Goal: Information Seeking & Learning: Learn about a topic

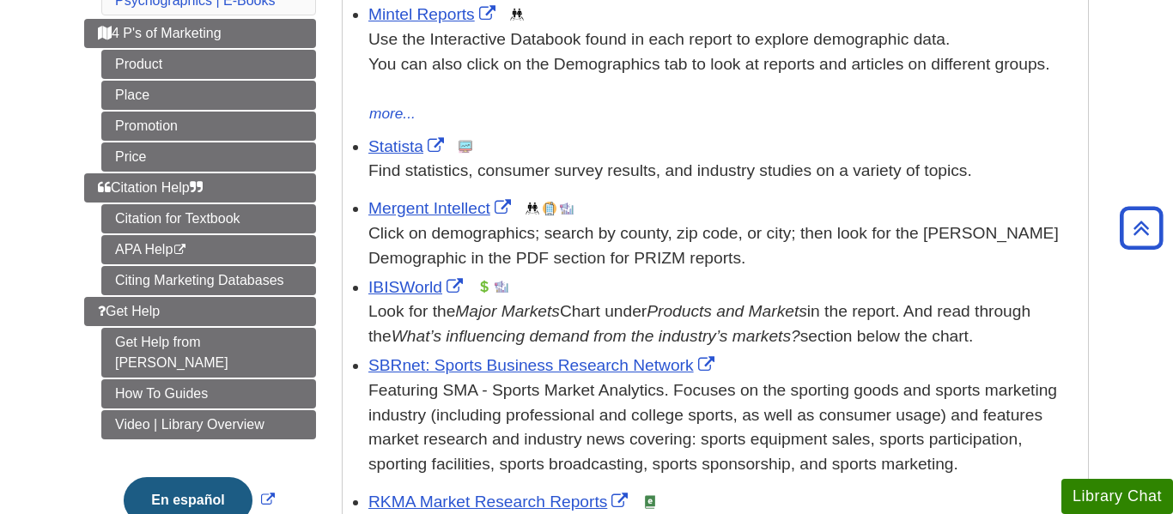
scroll to position [365, 0]
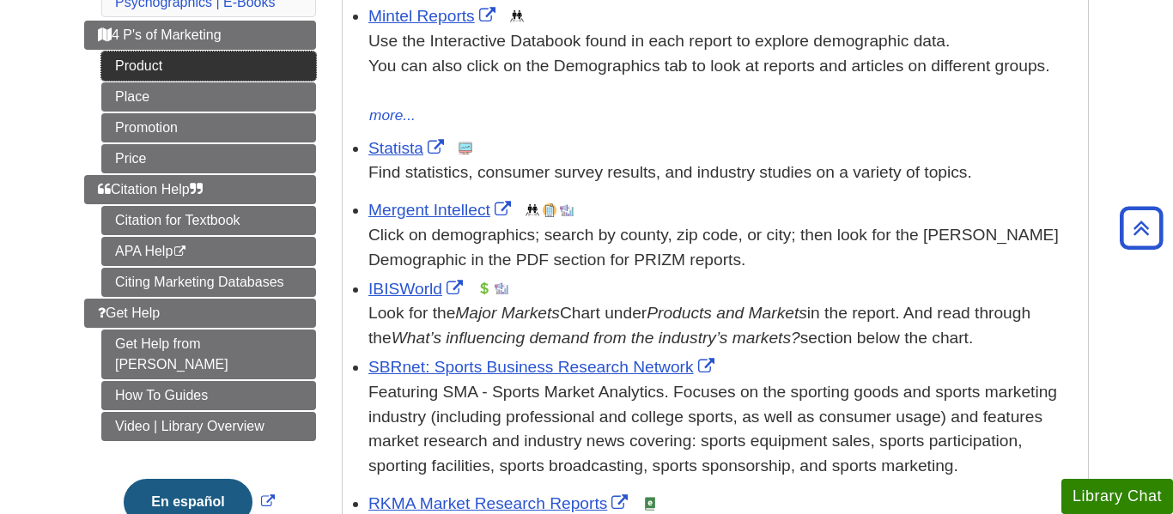
click at [197, 68] on link "Product" at bounding box center [208, 66] width 215 height 29
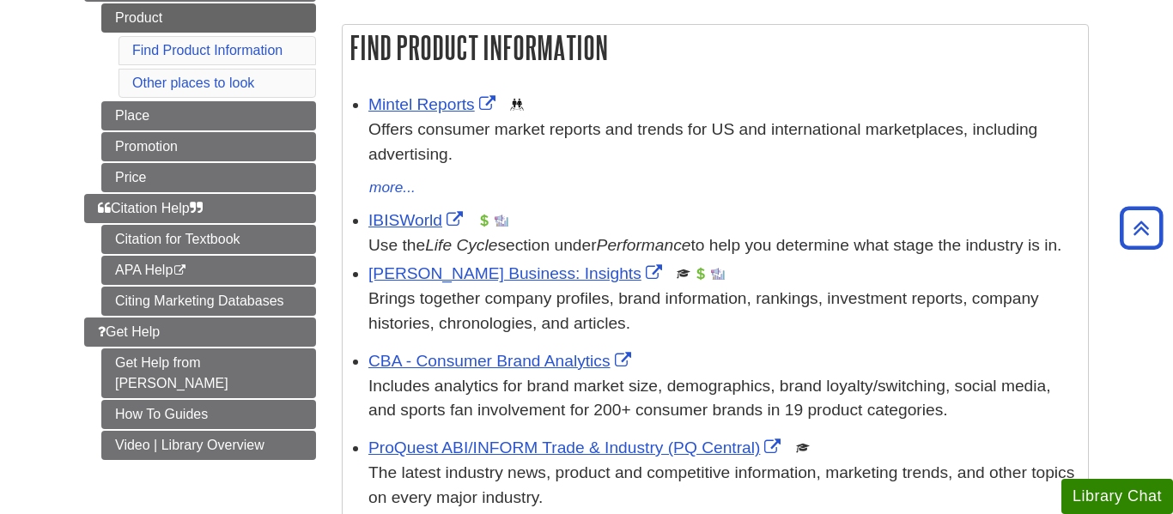
scroll to position [274, 0]
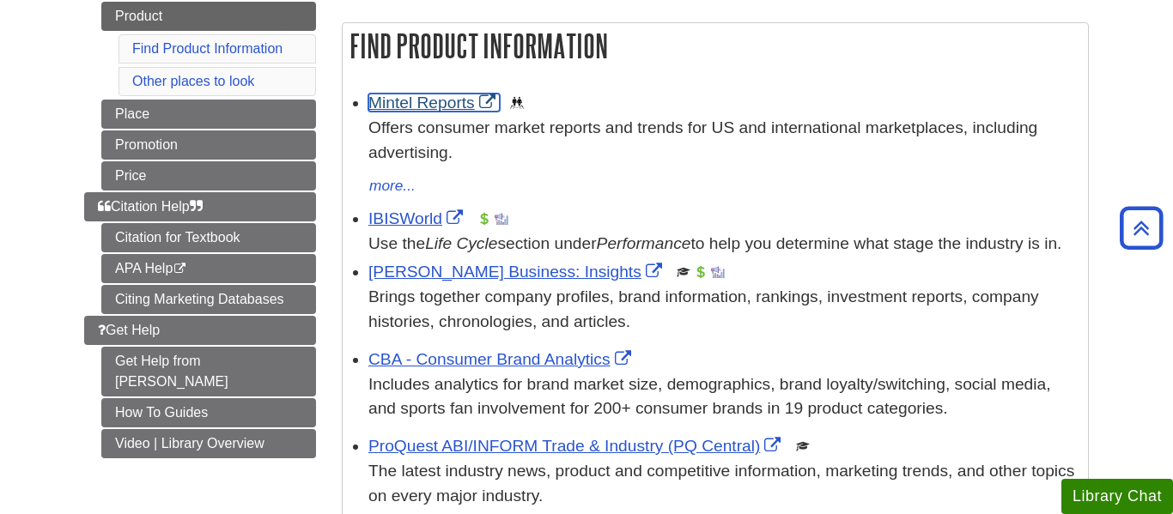
click at [429, 100] on link "Mintel Reports" at bounding box center [433, 103] width 131 height 18
click at [404, 218] on link "IBISWorld" at bounding box center [417, 219] width 99 height 18
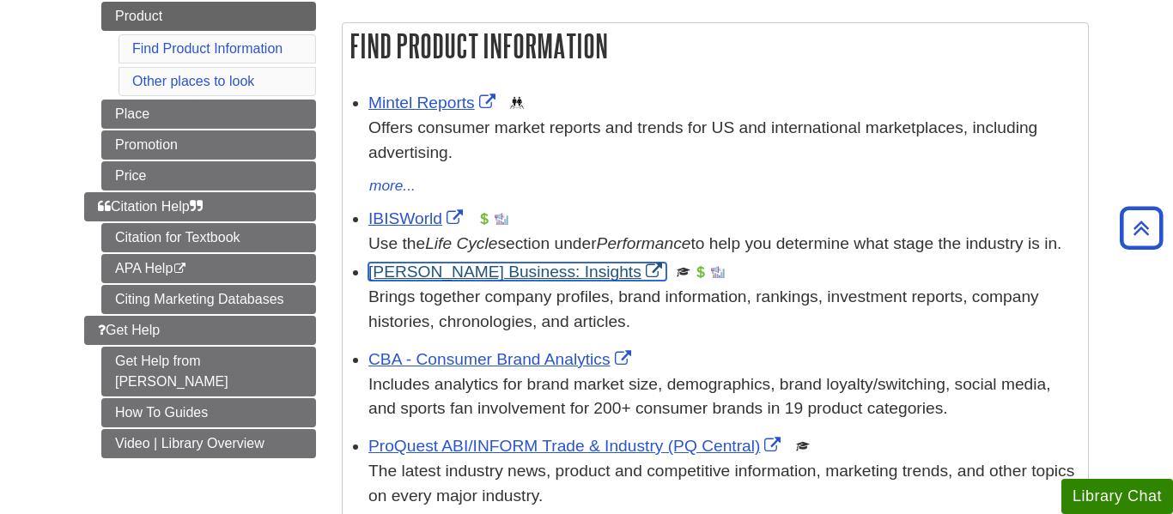
click at [497, 281] on link "Gale Business: Insights" at bounding box center [517, 272] width 298 height 18
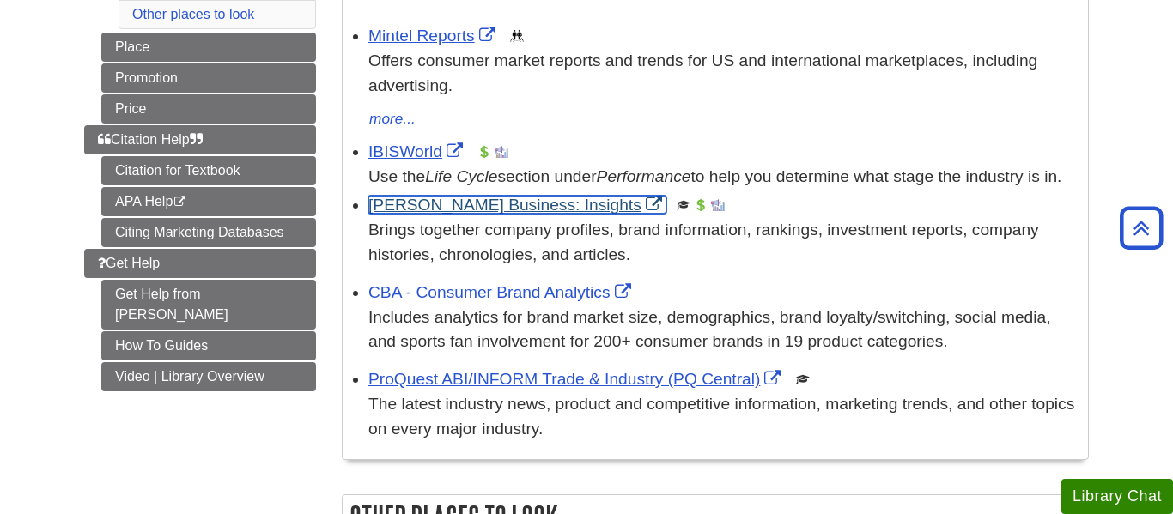
scroll to position [346, 0]
